Goal: Information Seeking & Learning: Learn about a topic

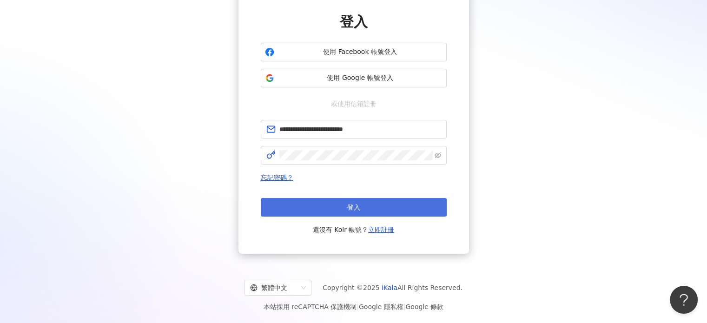
click at [348, 204] on span "登入" at bounding box center [353, 207] width 13 height 7
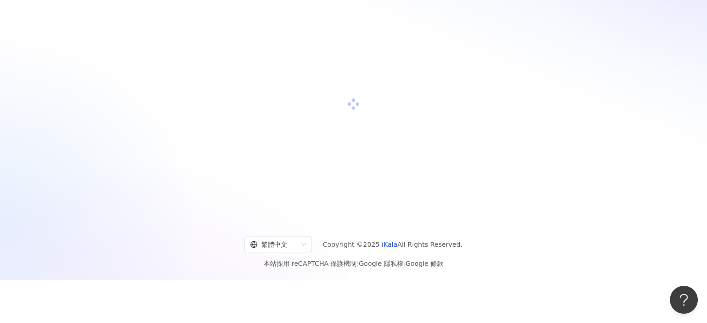
scroll to position [74, 0]
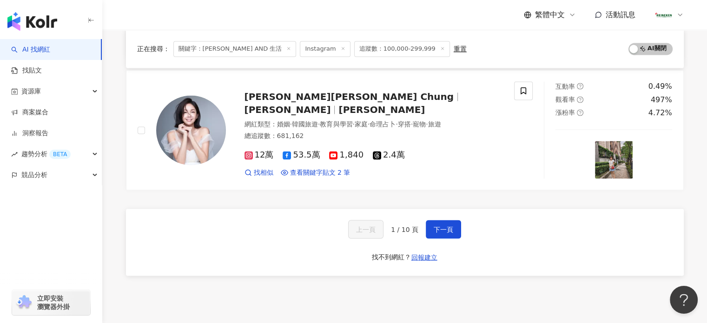
scroll to position [1615, 0]
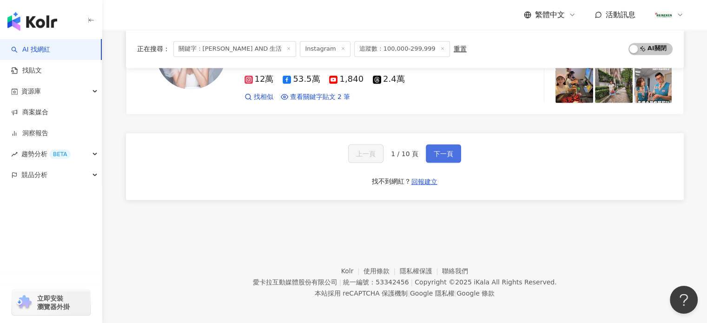
click at [443, 157] on button "下一頁" at bounding box center [443, 153] width 35 height 19
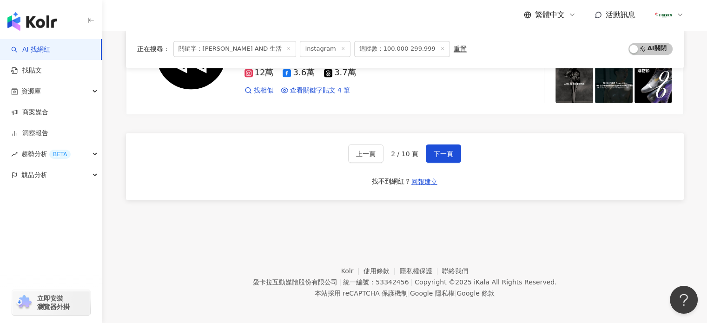
click at [559, 228] on footer "Kolr 使用條款 隱私權保護 聯絡我們 愛[PERSON_NAME]互動媒體股份有限公司 | 統一編號：53342456 | Copyright © 202…" at bounding box center [404, 274] width 605 height 103
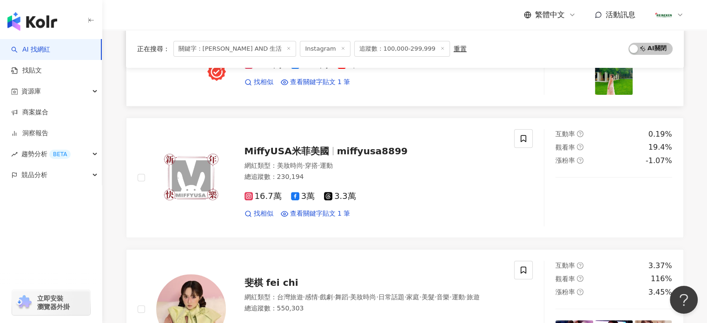
scroll to position [453, 0]
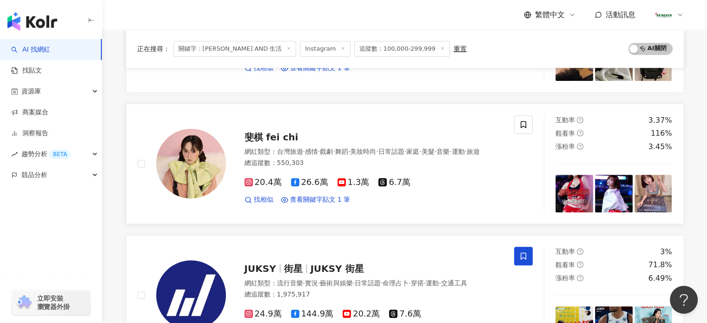
click at [608, 197] on img at bounding box center [614, 194] width 38 height 38
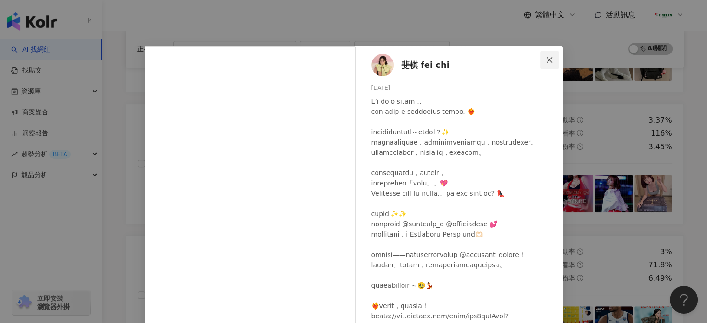
click at [547, 53] on button "Close" at bounding box center [549, 60] width 19 height 19
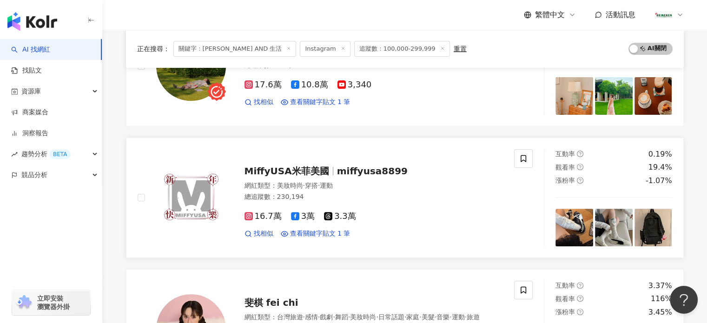
scroll to position [220, 0]
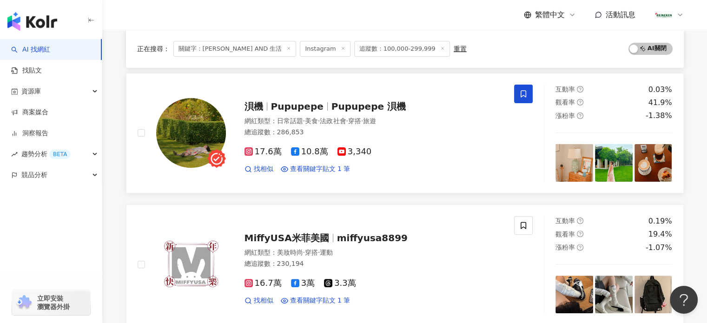
click at [586, 171] on img at bounding box center [575, 163] width 38 height 38
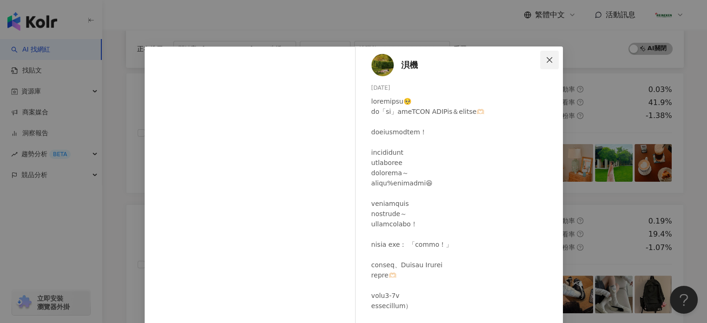
click at [551, 58] on span "Close" at bounding box center [549, 59] width 19 height 7
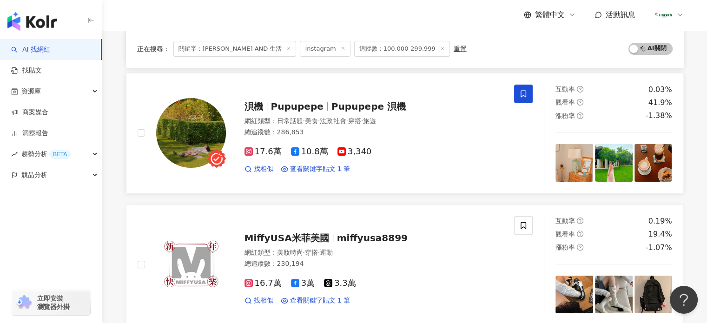
click at [610, 161] on img at bounding box center [614, 163] width 38 height 38
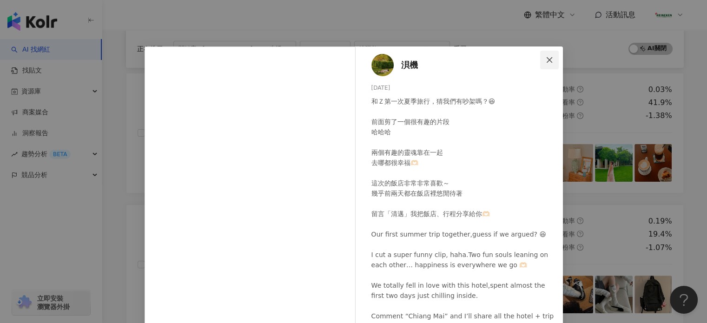
click at [549, 60] on icon "close" at bounding box center [549, 59] width 7 height 7
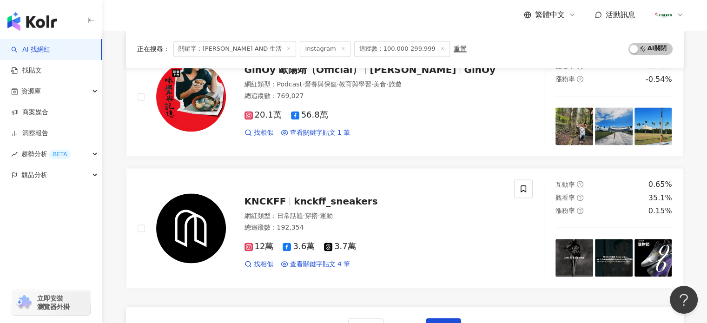
scroll to position [1615, 0]
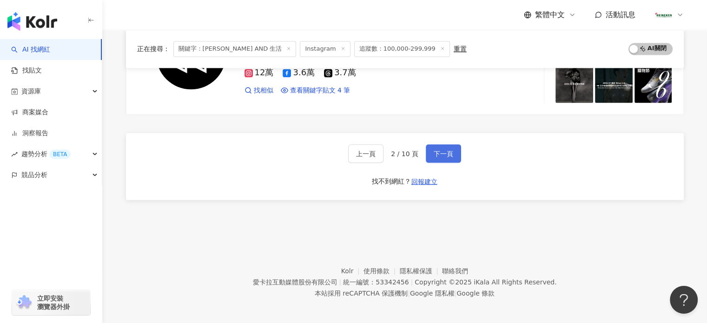
click at [444, 150] on span "下一頁" at bounding box center [444, 153] width 20 height 7
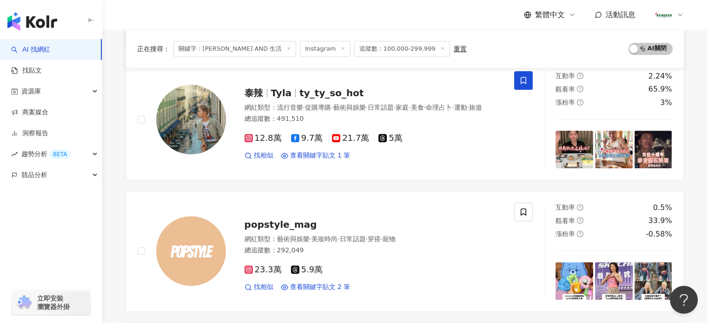
scroll to position [744, 0]
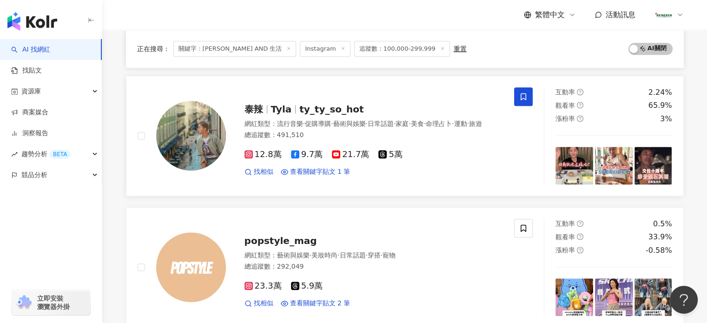
click at [259, 159] on span "12.8萬" at bounding box center [263, 155] width 37 height 10
click at [257, 156] on span "12.8萬" at bounding box center [263, 155] width 37 height 10
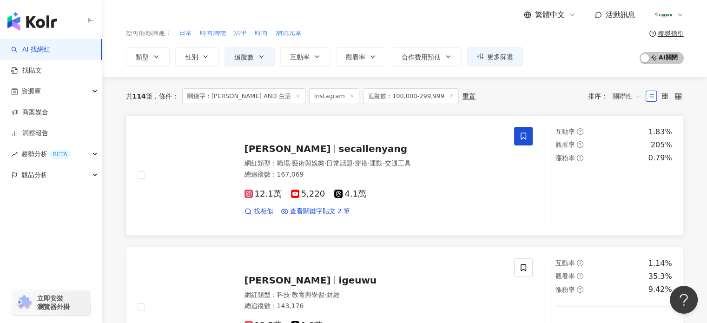
scroll to position [372, 0]
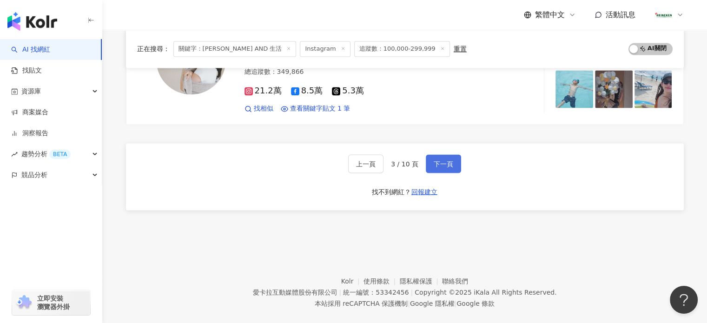
click at [440, 160] on span "下一頁" at bounding box center [444, 163] width 20 height 7
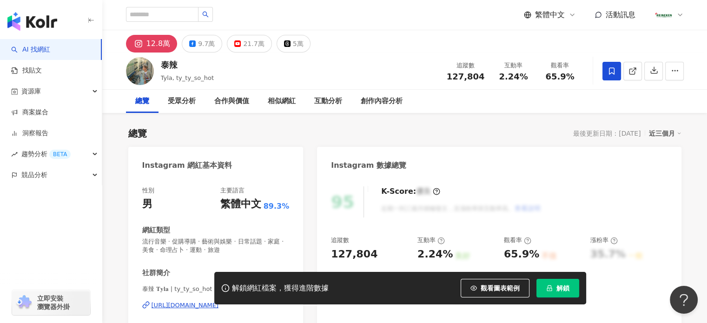
click at [166, 303] on div "解鎖網紅檔案，獲得進階數據 觀看圖表範例 解鎖" at bounding box center [353, 288] width 707 height 33
click at [169, 307] on div "https://www.instagram.com/ty_ty_so_hot/" at bounding box center [185, 305] width 67 height 8
